Goal: Task Accomplishment & Management: Manage account settings

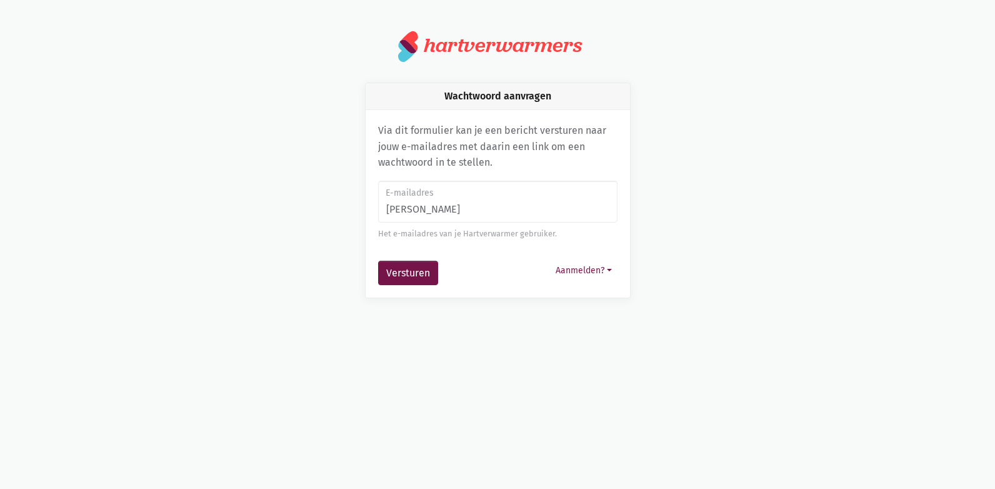
type input "[PERSON_NAME][EMAIL_ADDRESS][DOMAIN_NAME]"
click at [402, 277] on button "Versturen" at bounding box center [408, 273] width 60 height 25
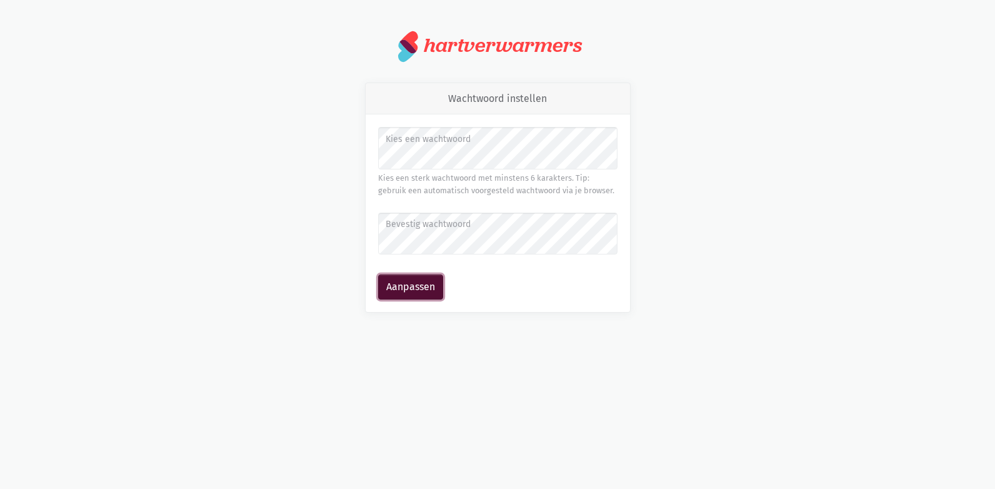
click at [384, 293] on button "Aanpassen" at bounding box center [410, 286] width 65 height 25
